Goal: Navigation & Orientation: Find specific page/section

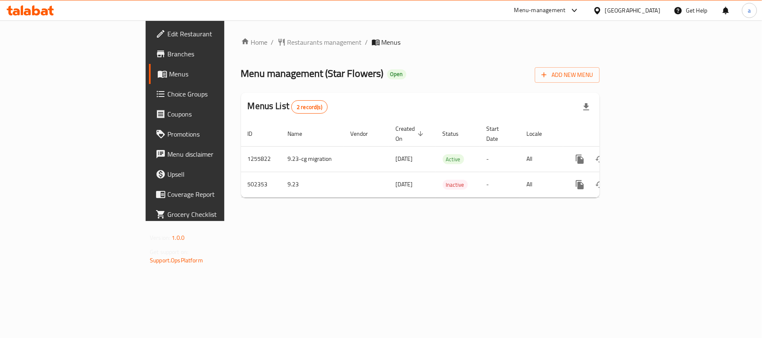
click at [653, 9] on div "Kuwait" at bounding box center [632, 10] width 55 height 9
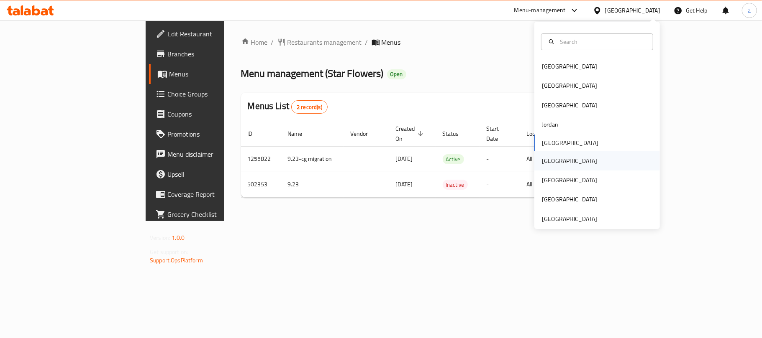
click at [550, 162] on div "Oman" at bounding box center [569, 160] width 69 height 19
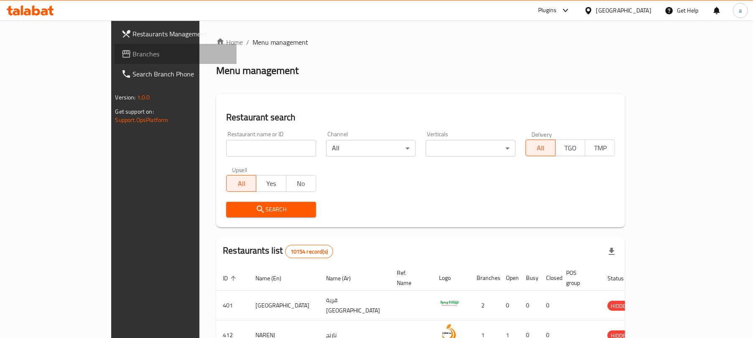
click at [133, 53] on span "Branches" at bounding box center [181, 54] width 97 height 10
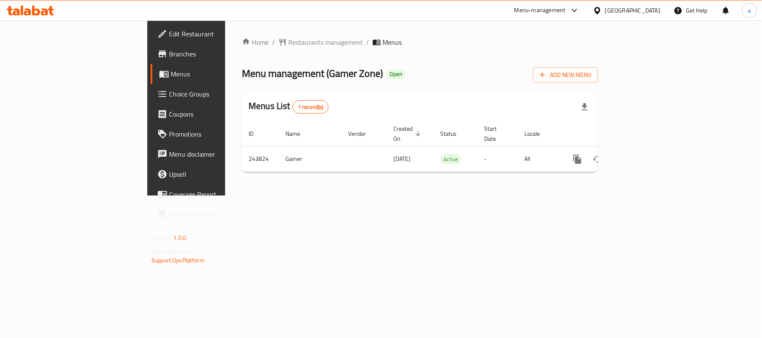
click at [647, 13] on div "[GEOGRAPHIC_DATA]" at bounding box center [632, 10] width 55 height 9
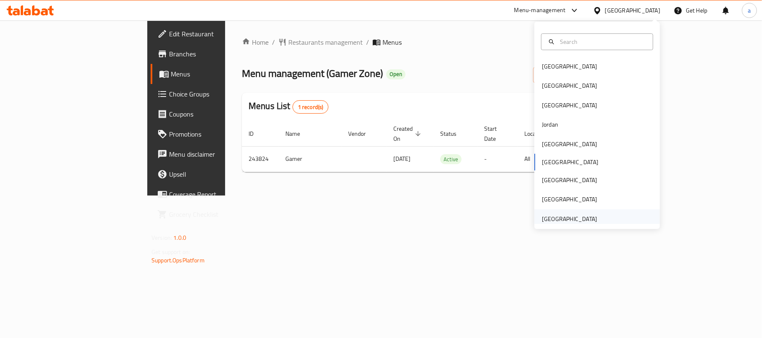
click at [568, 216] on div "[GEOGRAPHIC_DATA]" at bounding box center [569, 219] width 55 height 9
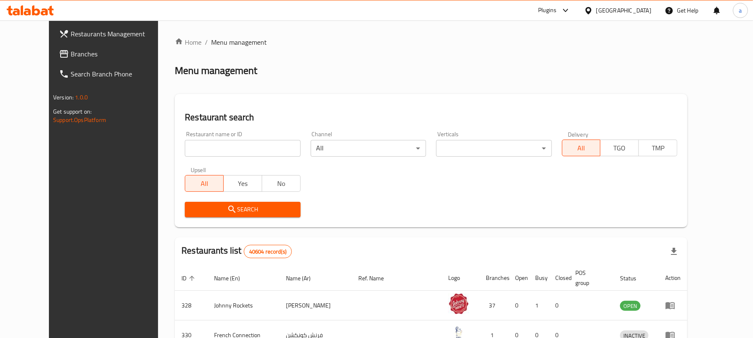
click at [49, 52] on div "Restaurants Management Branches Search Branch Phone Version: 1.0.0 Get support …" at bounding box center [376, 302] width 655 height 565
click at [71, 52] on span "Branches" at bounding box center [119, 54] width 97 height 10
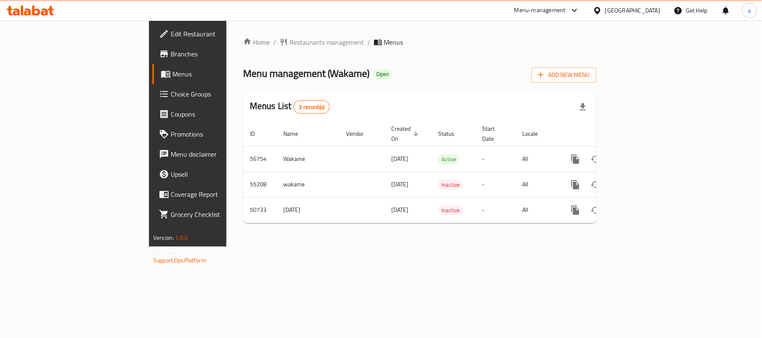
click at [630, 9] on div "[GEOGRAPHIC_DATA]" at bounding box center [632, 10] width 55 height 9
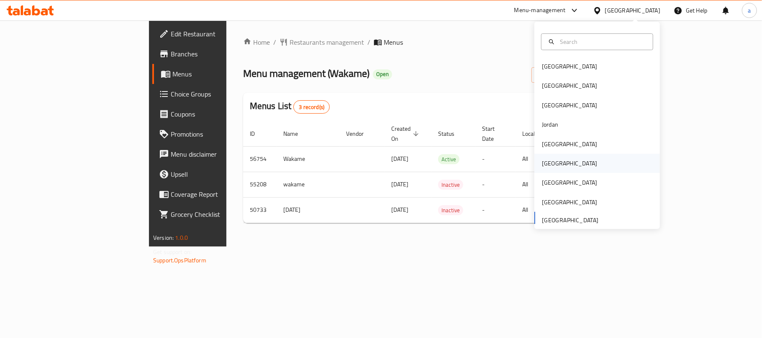
click at [543, 168] on div "[GEOGRAPHIC_DATA]" at bounding box center [569, 163] width 55 height 9
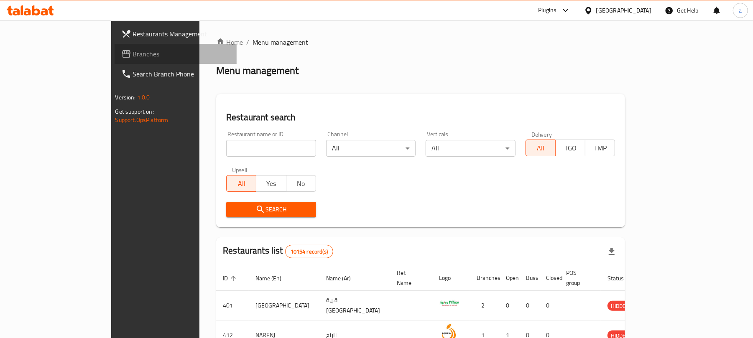
click at [133, 54] on span "Branches" at bounding box center [181, 54] width 97 height 10
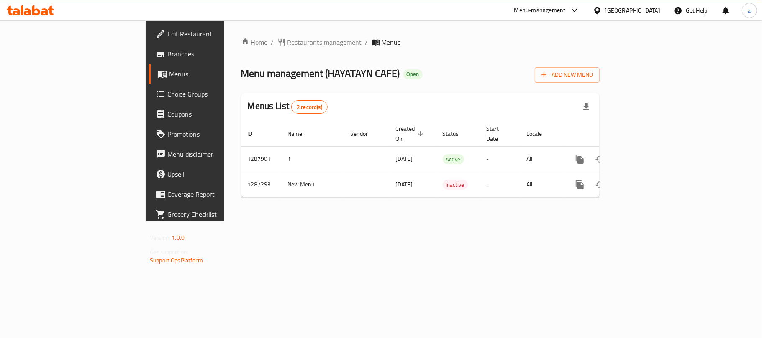
click at [39, 13] on icon at bounding box center [36, 10] width 8 height 10
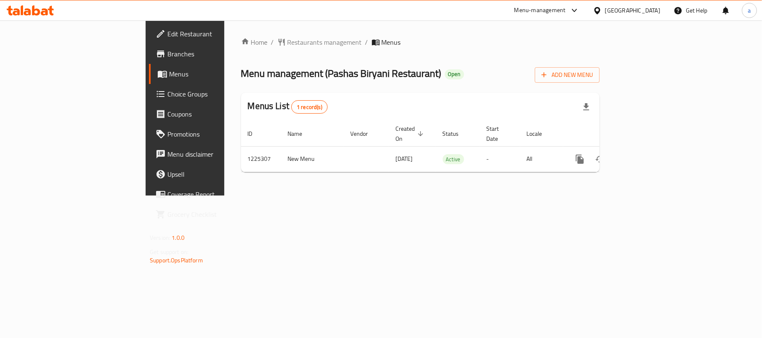
click at [624, 9] on div "[GEOGRAPHIC_DATA]" at bounding box center [632, 10] width 55 height 9
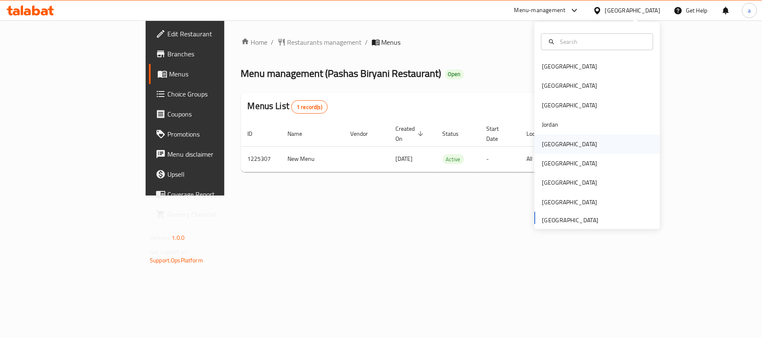
click at [551, 144] on div "[GEOGRAPHIC_DATA]" at bounding box center [569, 144] width 69 height 19
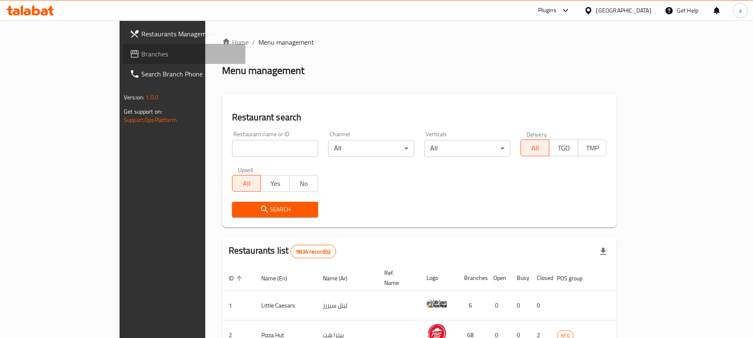
click at [141, 54] on span "Branches" at bounding box center [189, 54] width 97 height 10
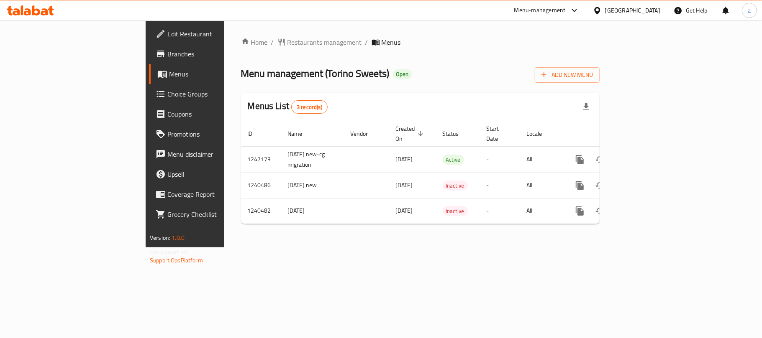
click at [648, 10] on div "[GEOGRAPHIC_DATA]" at bounding box center [632, 10] width 55 height 9
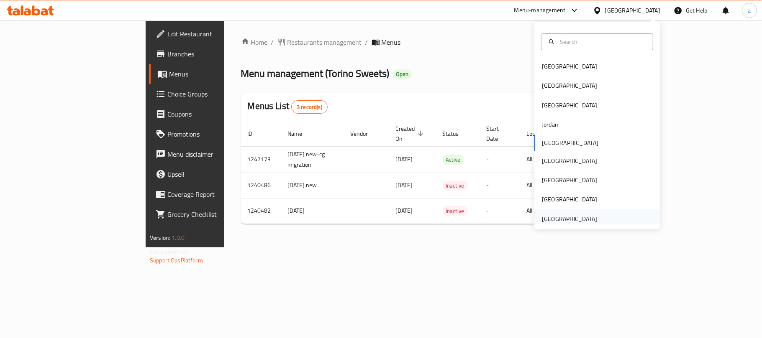
click at [566, 220] on div "[GEOGRAPHIC_DATA]" at bounding box center [569, 219] width 55 height 9
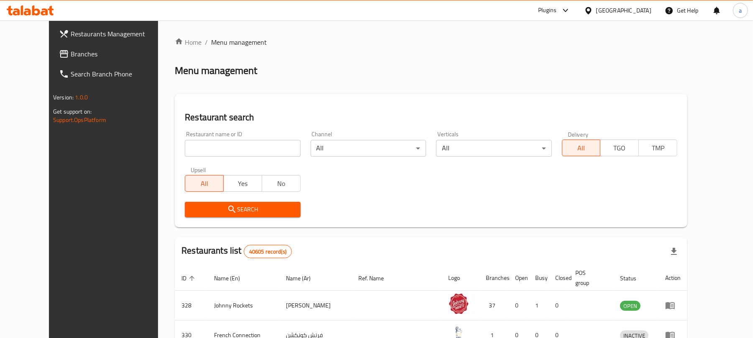
click at [71, 55] on span "Branches" at bounding box center [119, 54] width 97 height 10
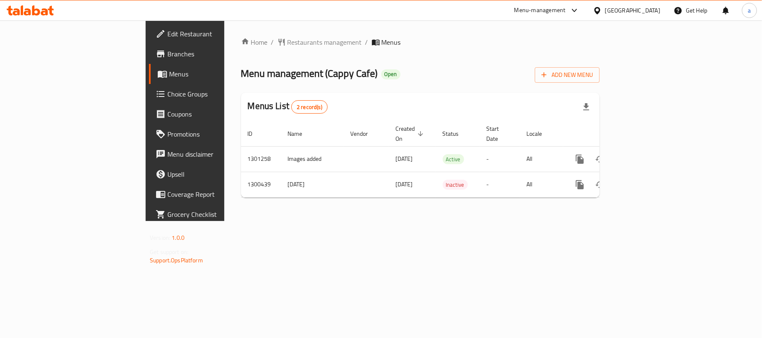
click at [34, 13] on icon at bounding box center [36, 10] width 8 height 10
